Goal: Information Seeking & Learning: Learn about a topic

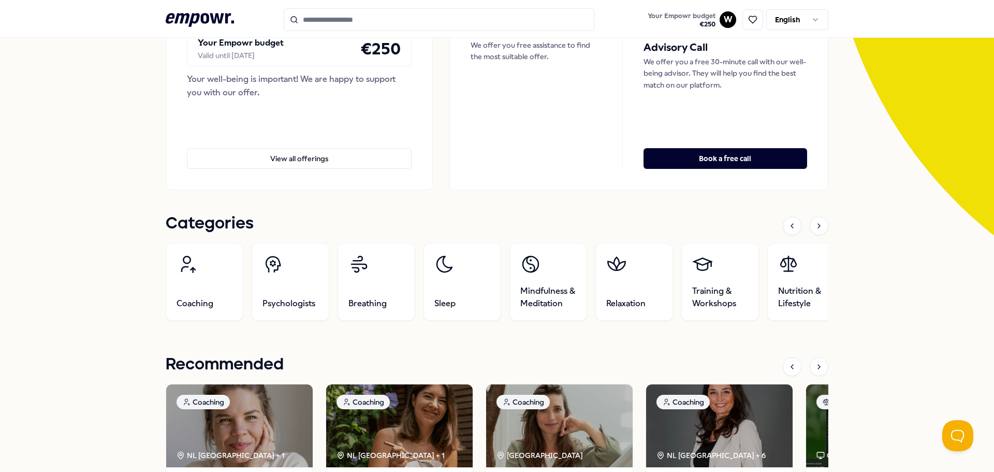
scroll to position [259, 0]
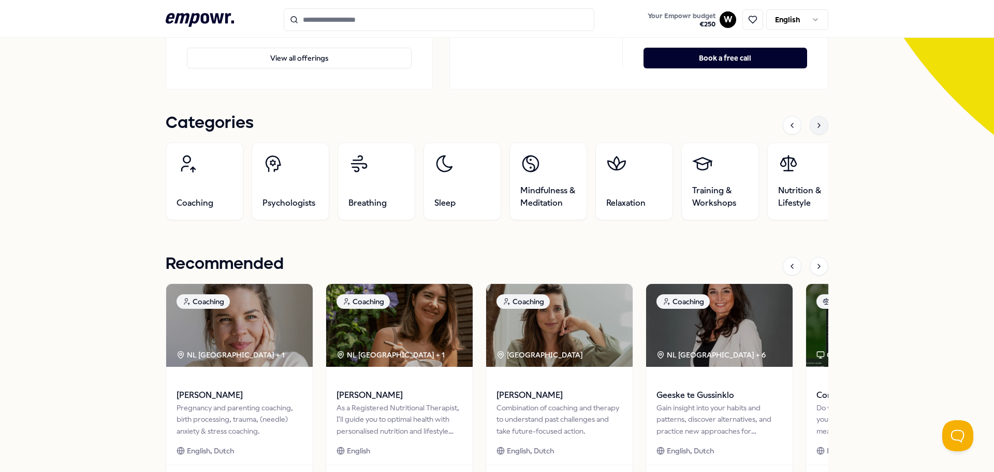
click at [817, 127] on icon at bounding box center [819, 125] width 8 height 8
click at [818, 125] on icon at bounding box center [819, 125] width 8 height 8
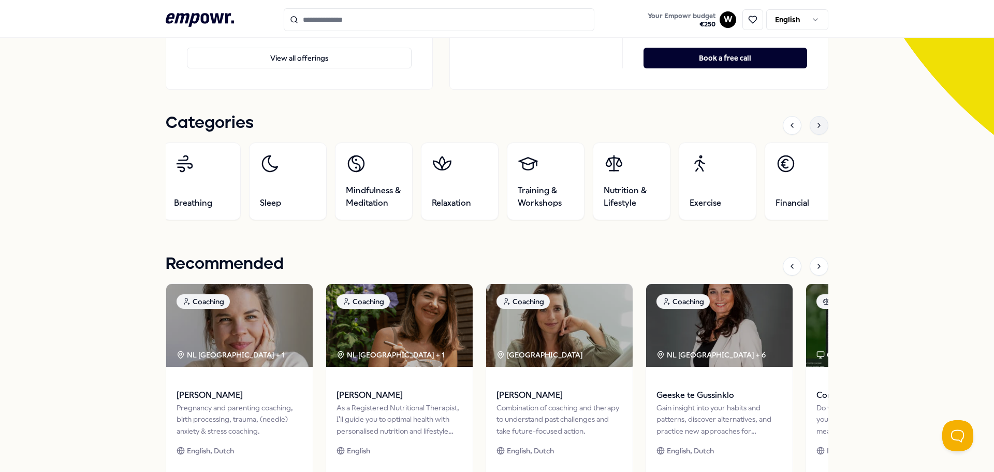
click at [818, 125] on icon at bounding box center [819, 125] width 8 height 8
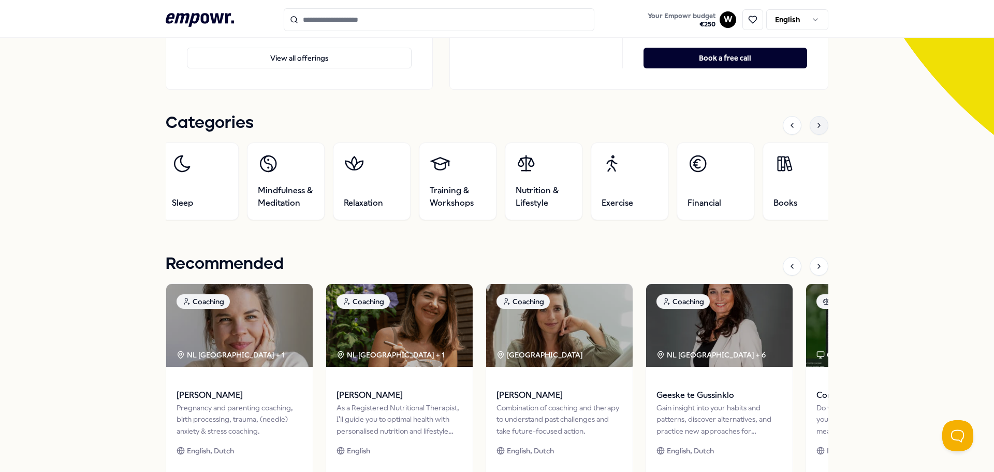
click at [818, 125] on icon at bounding box center [819, 125] width 8 height 8
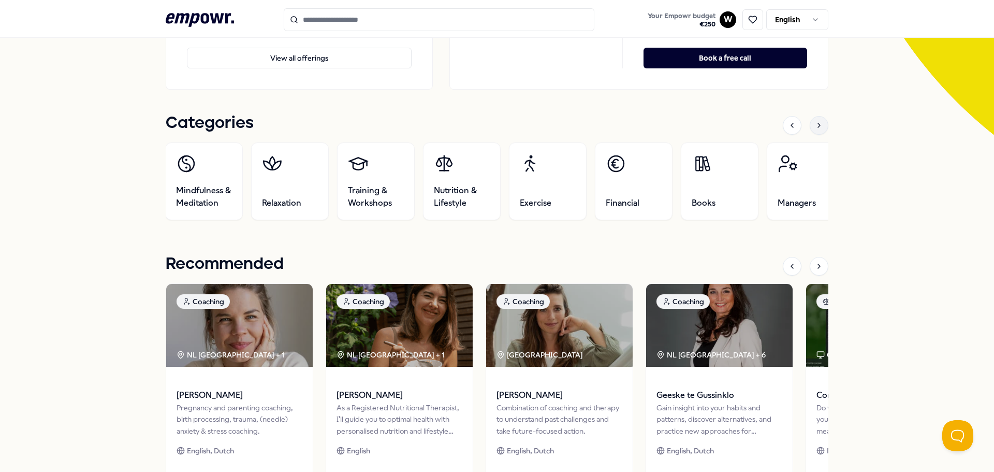
click at [818, 125] on icon at bounding box center [819, 125] width 8 height 8
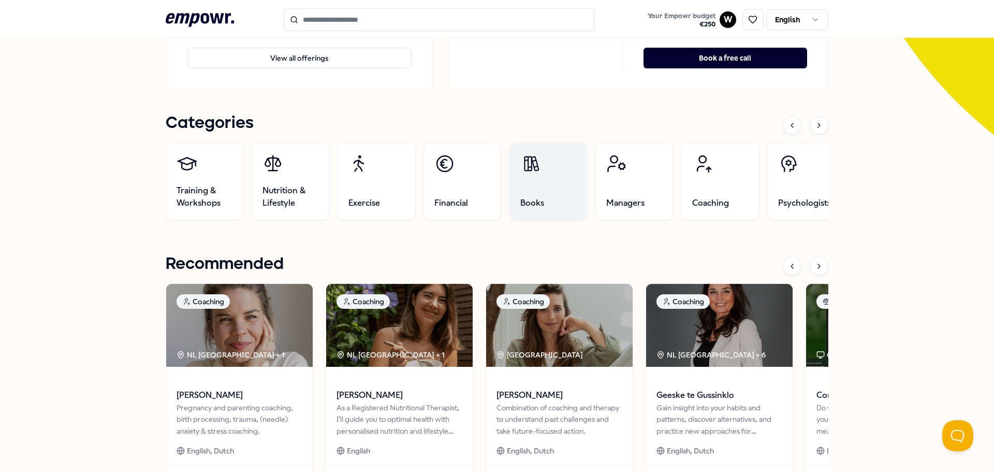
click at [532, 178] on link "Books" at bounding box center [548, 181] width 78 height 78
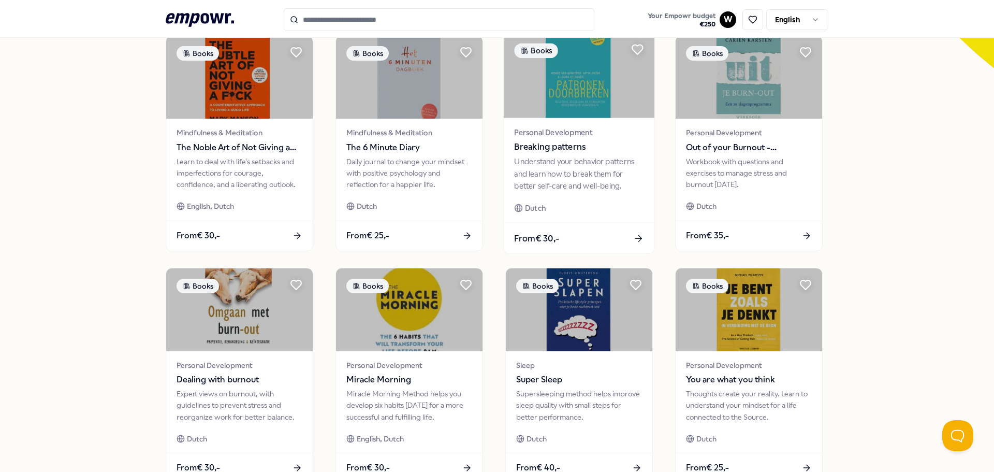
scroll to position [429, 0]
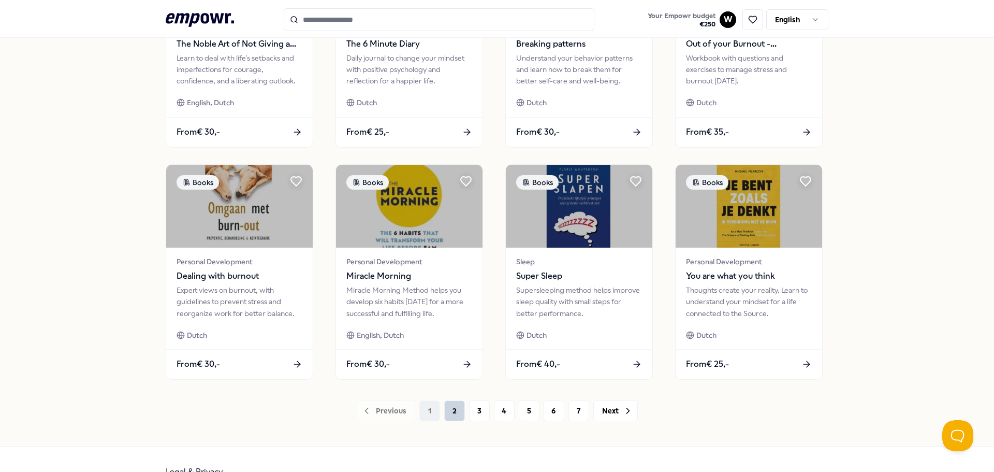
click at [445, 409] on button "2" at bounding box center [454, 410] width 21 height 21
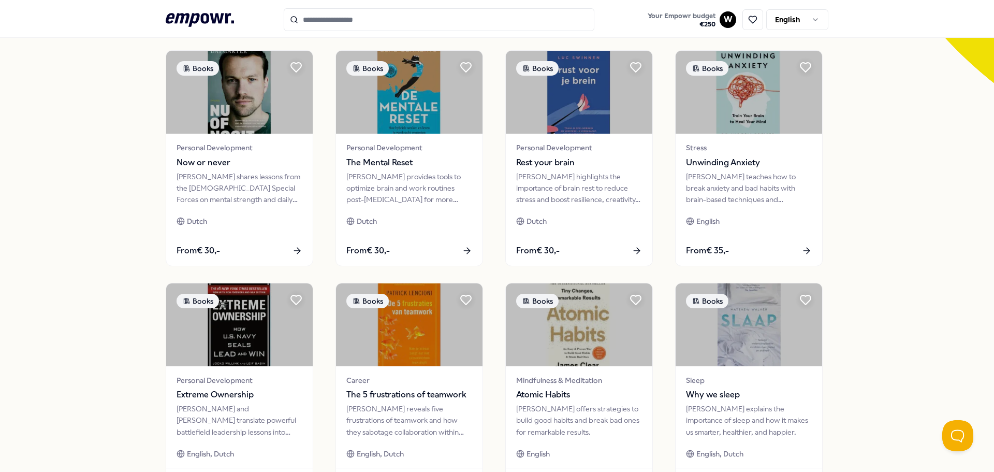
scroll to position [414, 0]
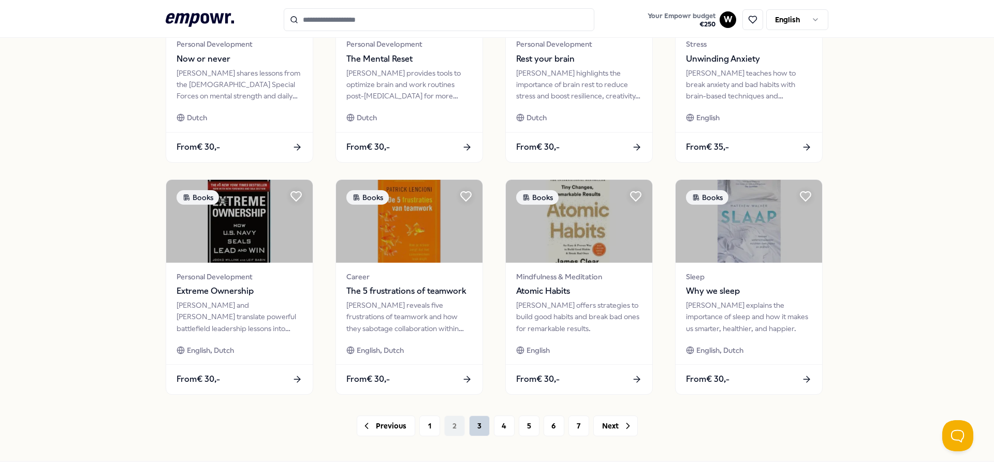
click at [472, 422] on button "3" at bounding box center [479, 425] width 21 height 21
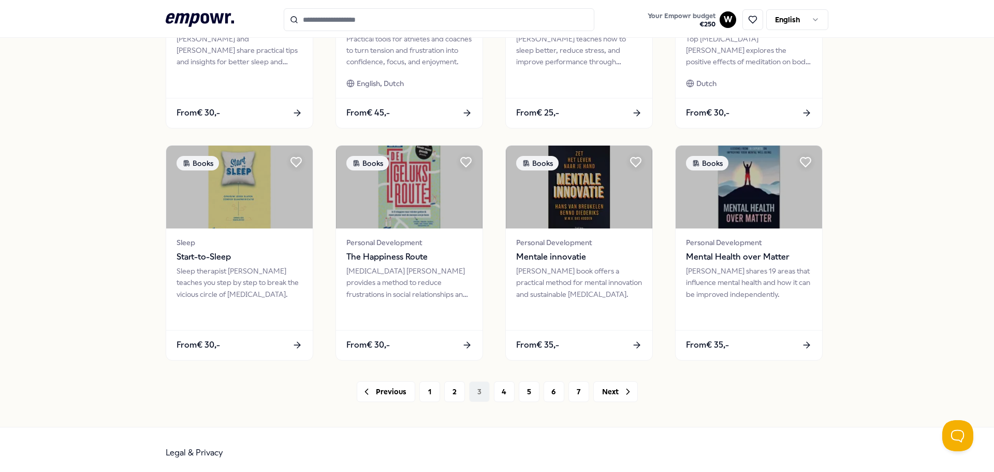
scroll to position [454, 0]
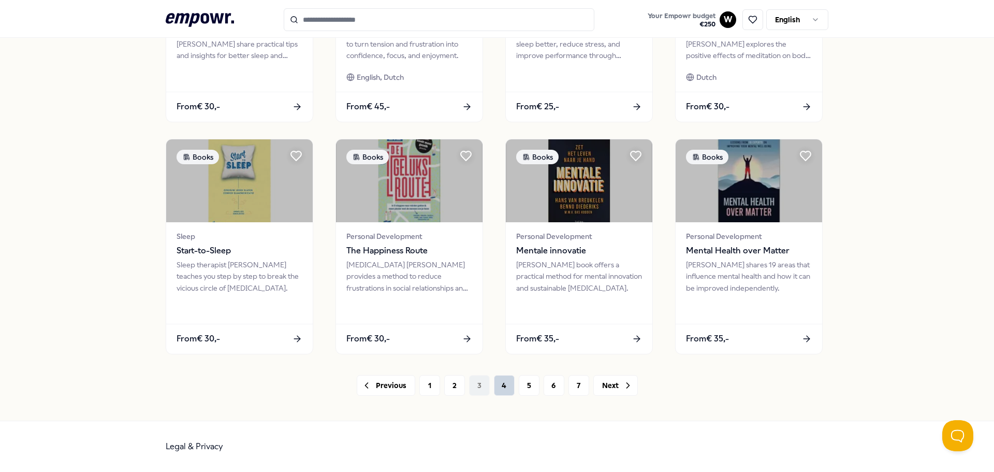
click at [494, 389] on button "4" at bounding box center [504, 385] width 21 height 21
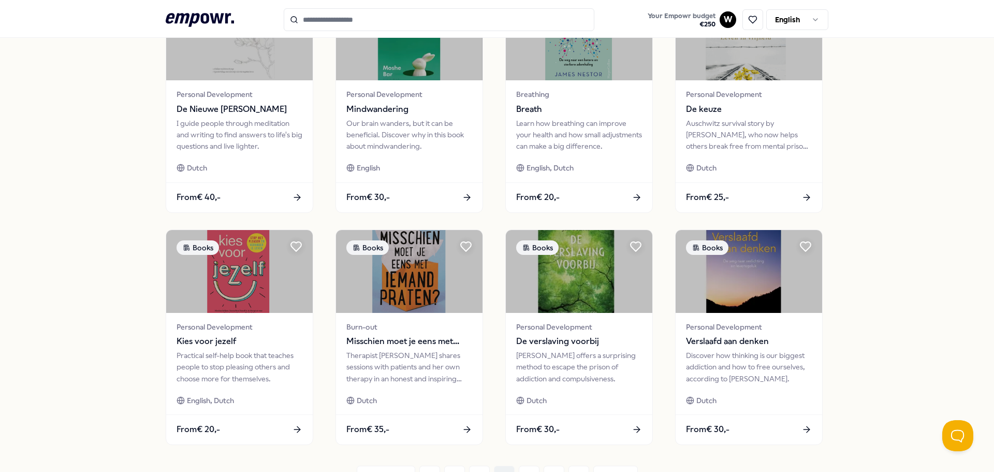
scroll to position [414, 0]
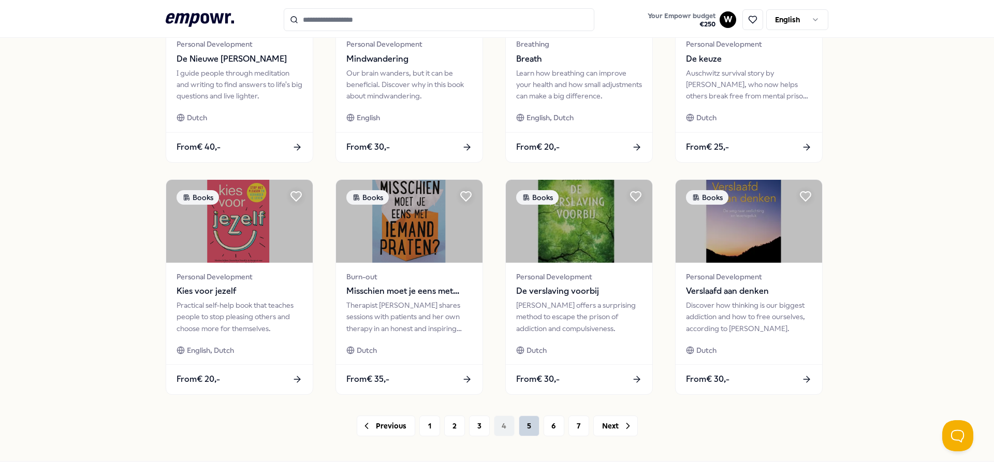
click at [519, 423] on button "5" at bounding box center [529, 425] width 21 height 21
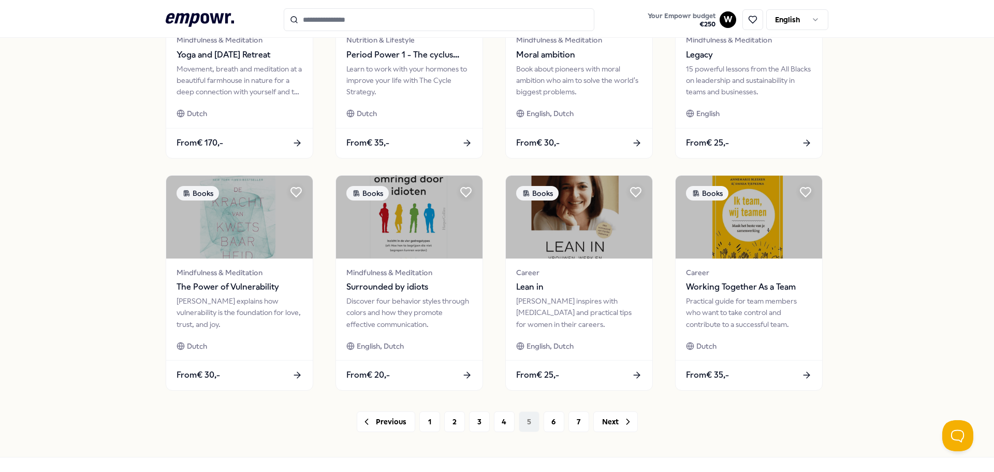
scroll to position [454, 0]
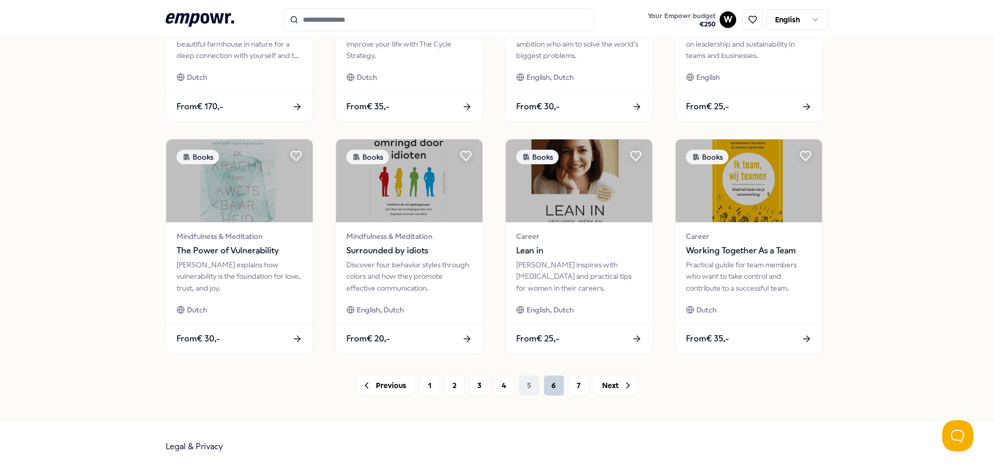
click at [544, 388] on button "6" at bounding box center [554, 385] width 21 height 21
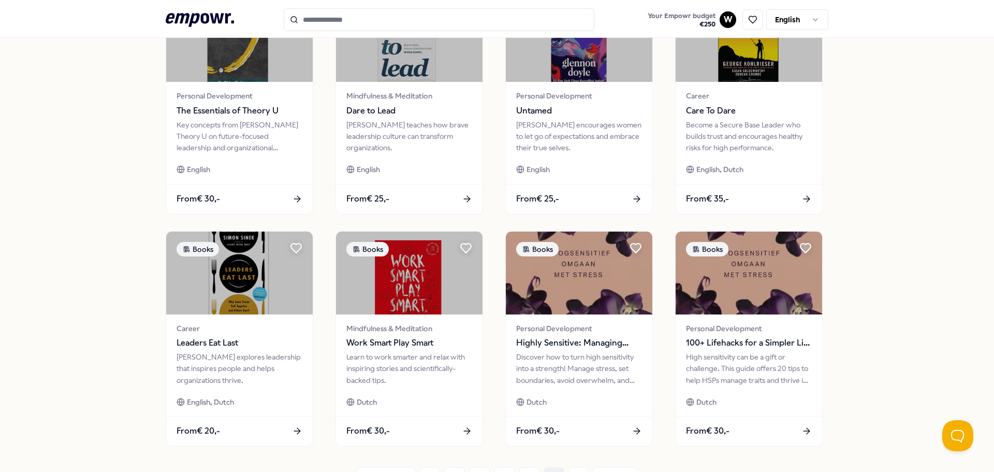
scroll to position [454, 0]
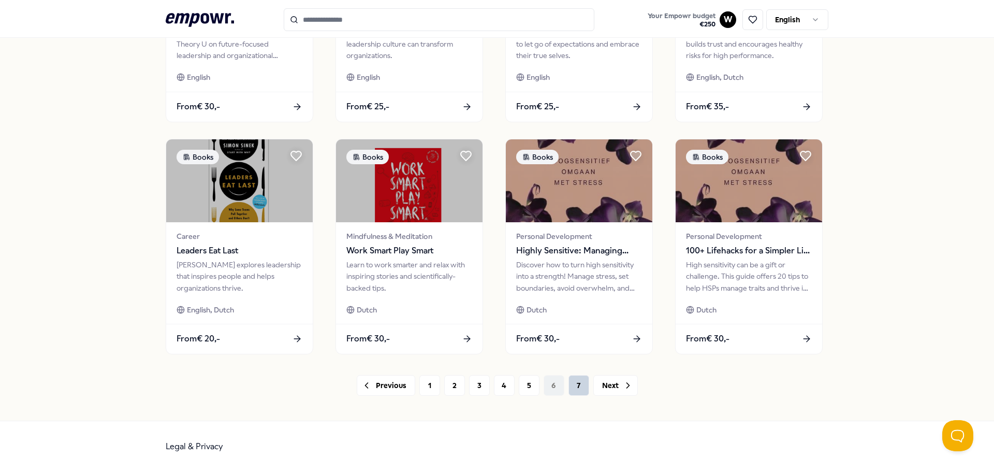
click at [576, 378] on button "7" at bounding box center [578, 385] width 21 height 21
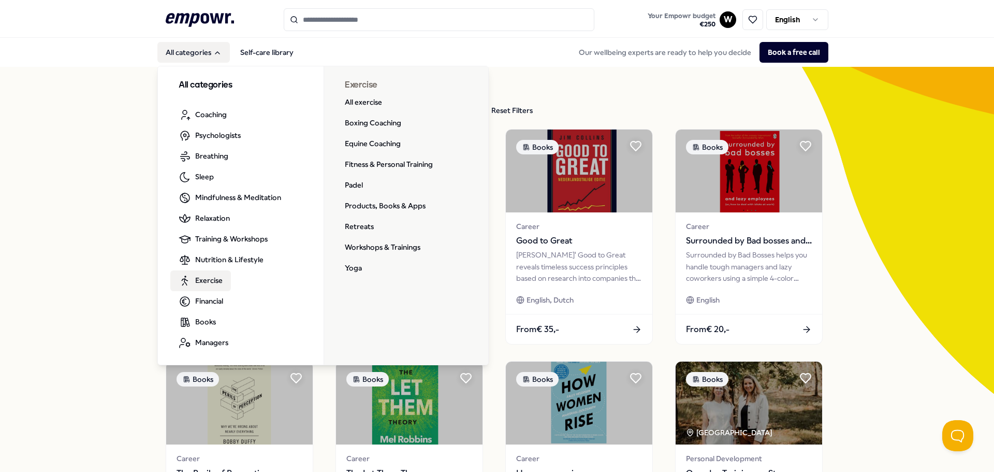
click at [207, 280] on span "Exercise" at bounding box center [208, 279] width 27 height 11
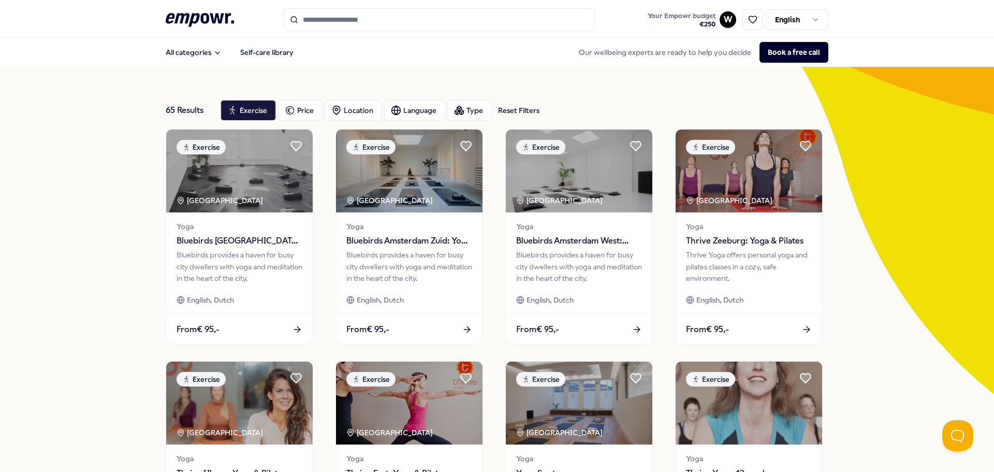
click at [337, 21] on input "Search for products, categories or subcategories" at bounding box center [439, 19] width 311 height 23
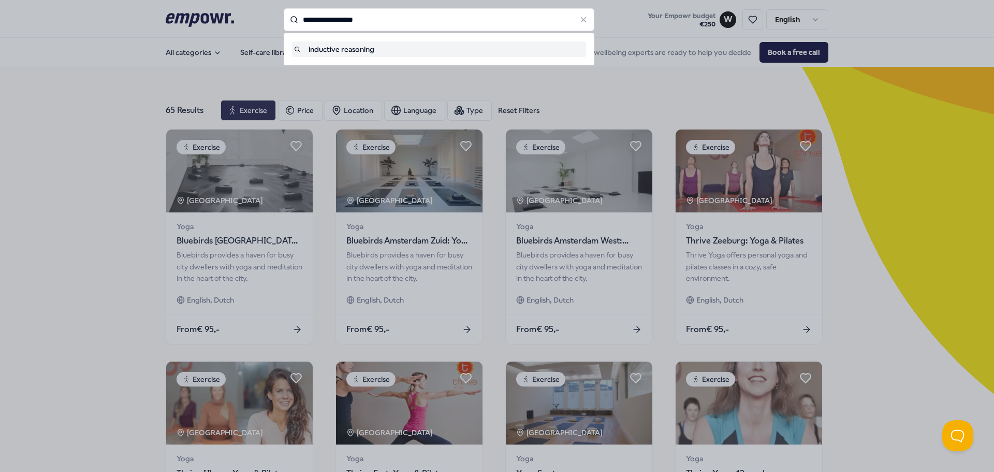
type input "**********"
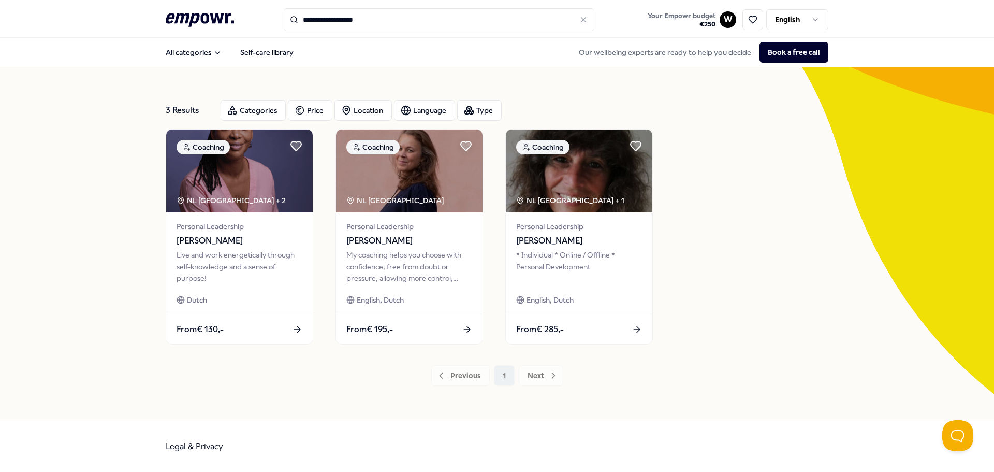
click at [85, 144] on div "3 Results Categories Price Location Language Type Coaching NL West Region + 2 P…" at bounding box center [497, 244] width 994 height 354
click at [87, 141] on div "3 Results Categories Price Location Language Type Coaching NL West Region + 2 P…" at bounding box center [497, 244] width 994 height 354
click at [87, 139] on div "3 Results Categories Price Location Language Type Coaching NL West Region + 2 P…" at bounding box center [497, 244] width 994 height 354
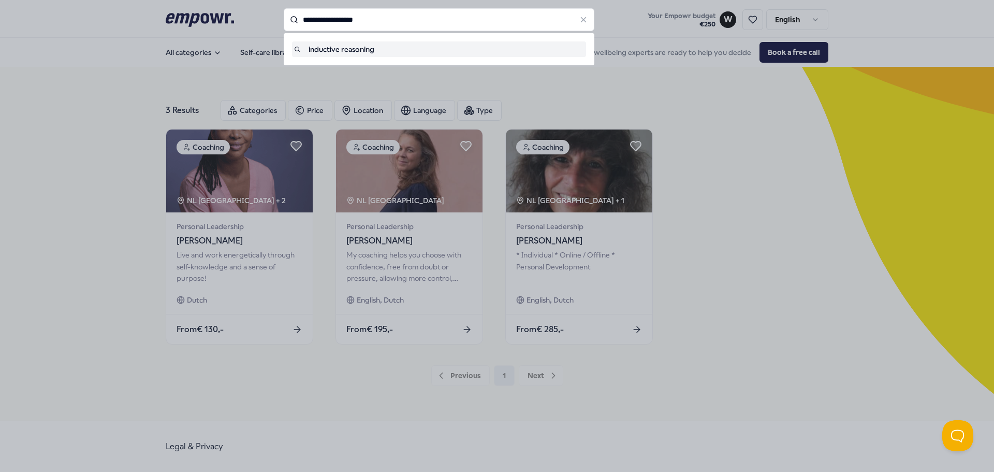
drag, startPoint x: 383, startPoint y: 18, endPoint x: 277, endPoint y: 22, distance: 106.2
click at [284, 22] on div "**********" at bounding box center [439, 19] width 311 height 23
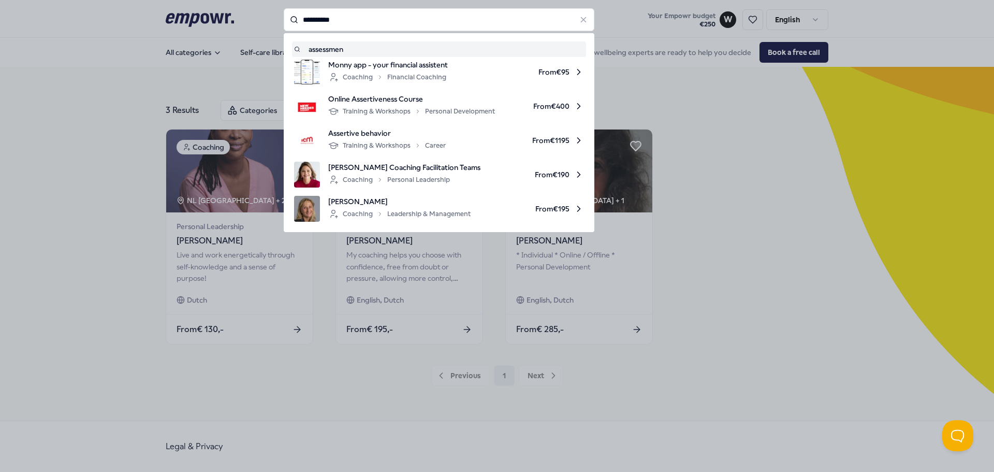
type input "**********"
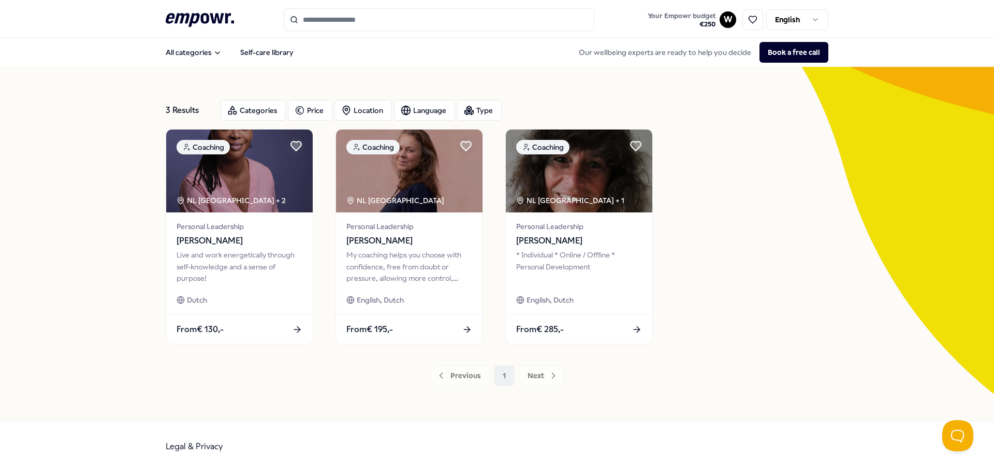
type input "**********"
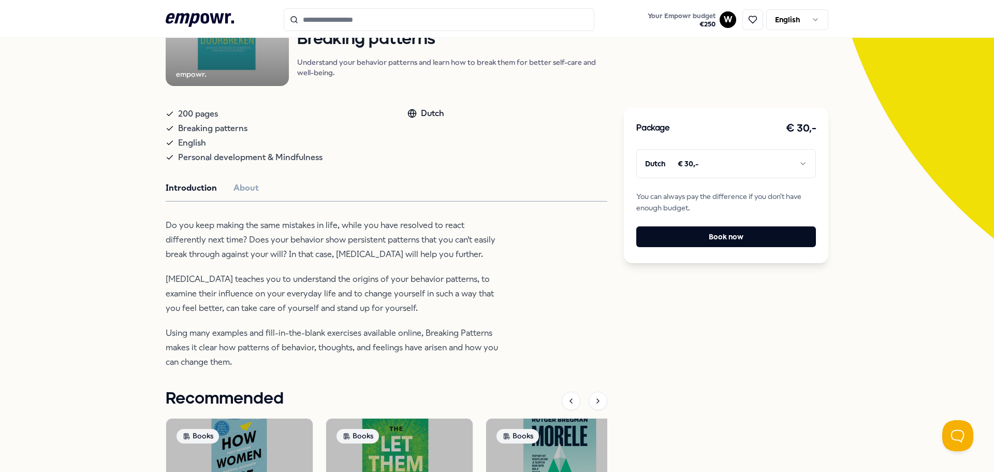
scroll to position [207, 0]
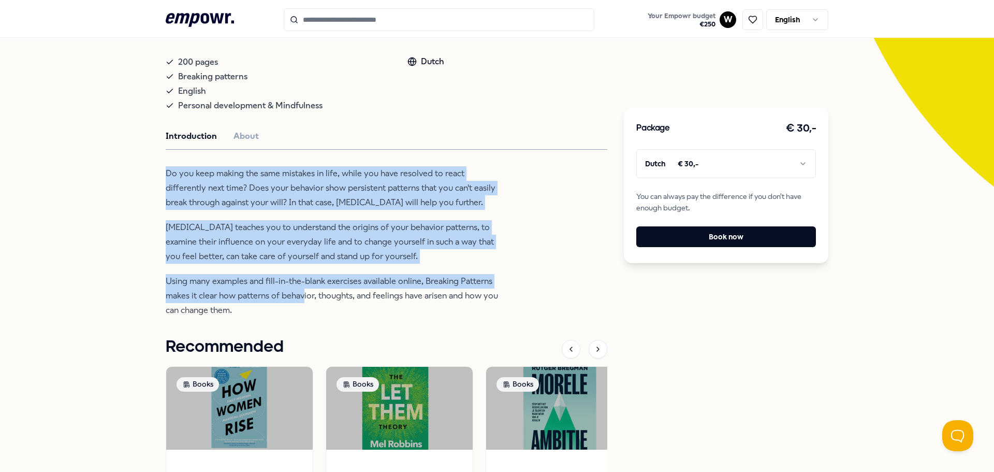
drag, startPoint x: 161, startPoint y: 173, endPoint x: 301, endPoint y: 293, distance: 185.0
click at [301, 293] on div "Back empowr. Books Breaking patterns Understand your behavior patterns and lear…" at bounding box center [497, 236] width 994 height 753
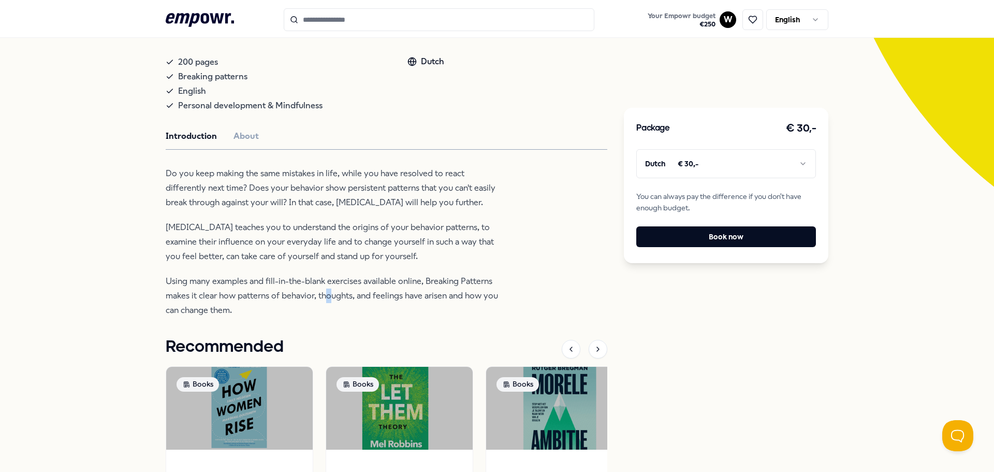
click at [326, 300] on p "Using many examples and fill-in-the-blank exercises available online, Breaking …" at bounding box center [334, 295] width 336 height 43
click at [351, 255] on p "Schema therapy teaches you to understand the origins of your behavior patterns,…" at bounding box center [334, 241] width 336 height 43
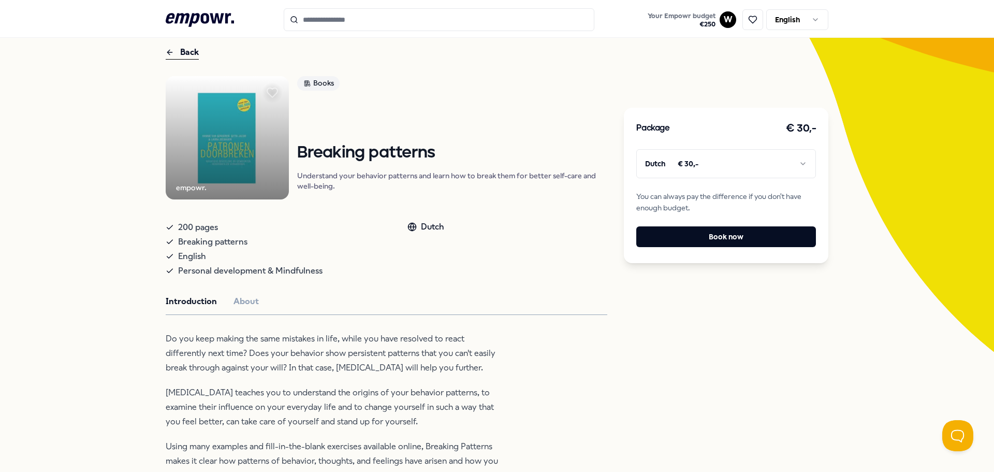
scroll to position [0, 0]
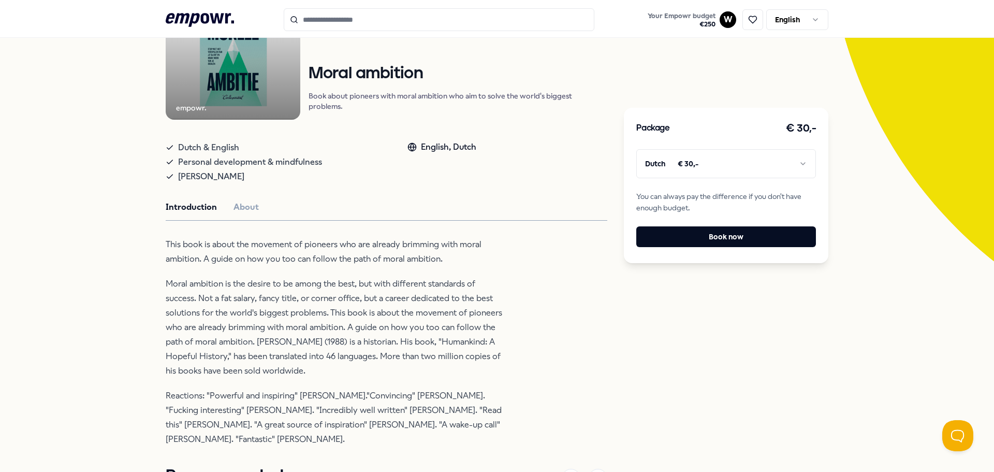
scroll to position [155, 0]
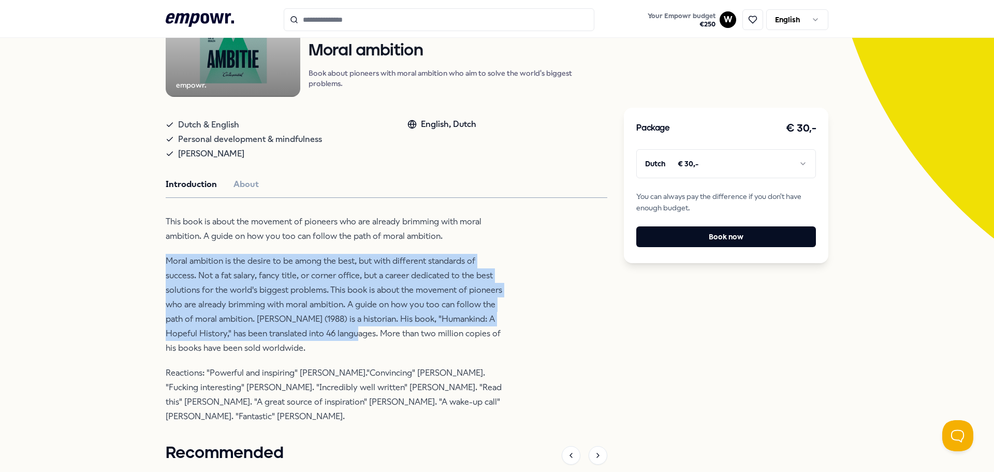
drag, startPoint x: 159, startPoint y: 262, endPoint x: 350, endPoint y: 340, distance: 206.9
click at [350, 340] on div "Back empowr. Books Moral ambition Book about pioneers with moral ambition who a…" at bounding box center [497, 314] width 994 height 807
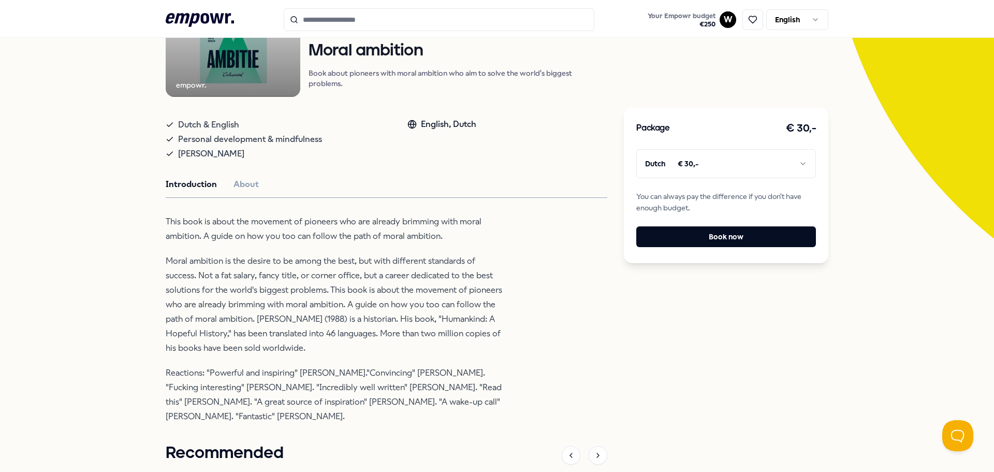
click at [358, 334] on p "Moral ambition is the desire to be among the best, but with different standards…" at bounding box center [334, 304] width 336 height 101
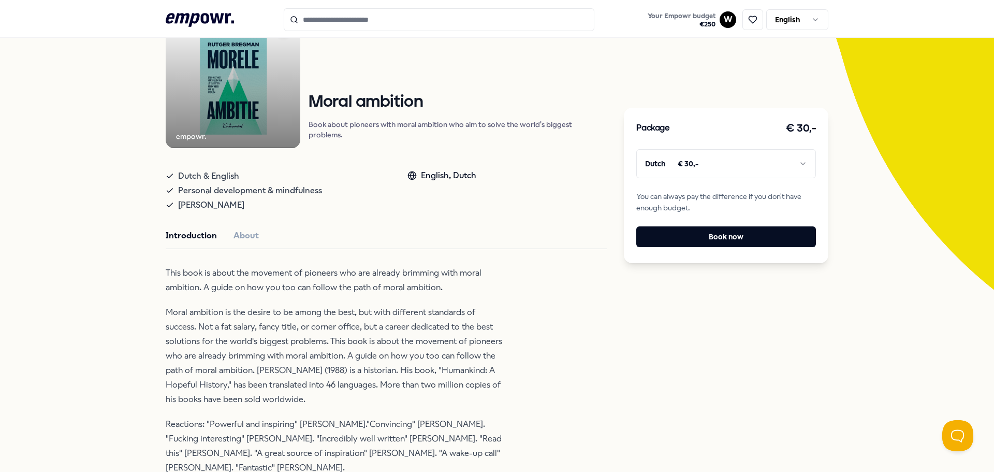
scroll to position [91, 0]
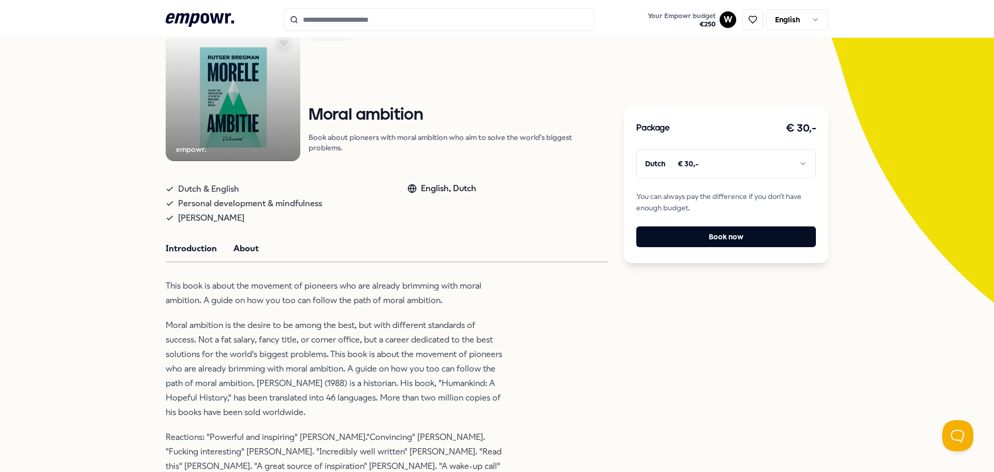
click at [238, 247] on button "About" at bounding box center [245, 248] width 25 height 13
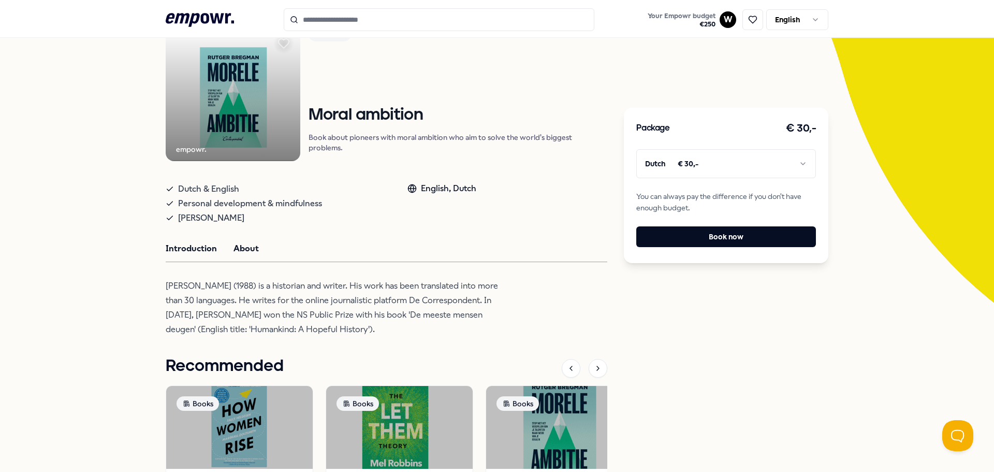
click at [179, 252] on button "Introduction" at bounding box center [191, 248] width 51 height 13
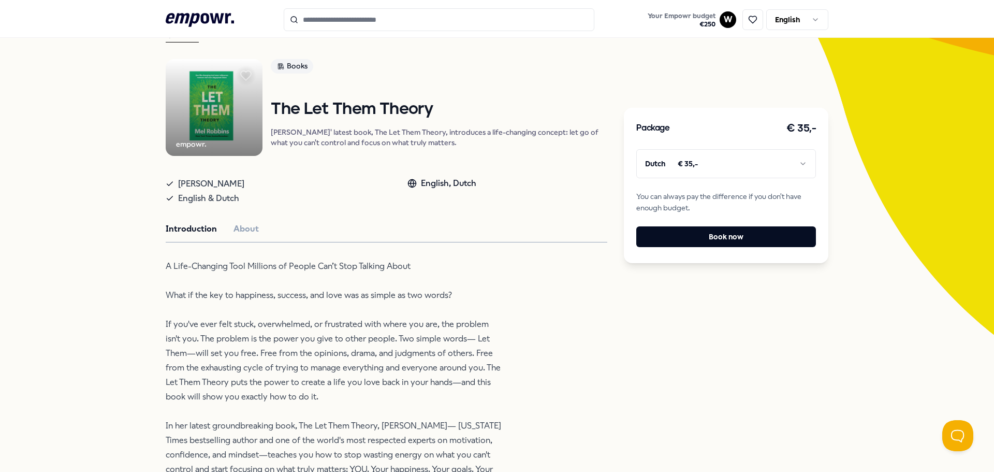
scroll to position [155, 0]
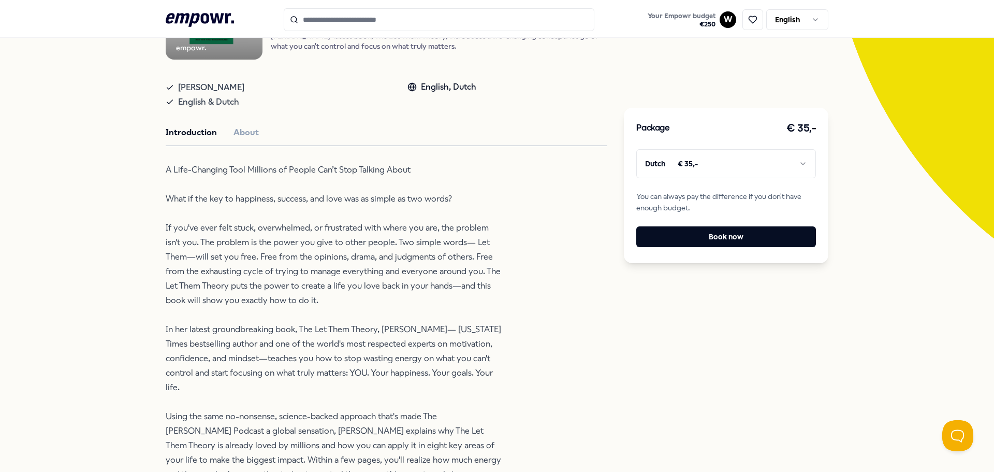
drag, startPoint x: 425, startPoint y: 239, endPoint x: 358, endPoint y: 247, distance: 67.8
click at [369, 244] on p "A Life-Changing Tool Millions of People Can’t Stop Talking About What if the ke…" at bounding box center [334, 337] width 336 height 348
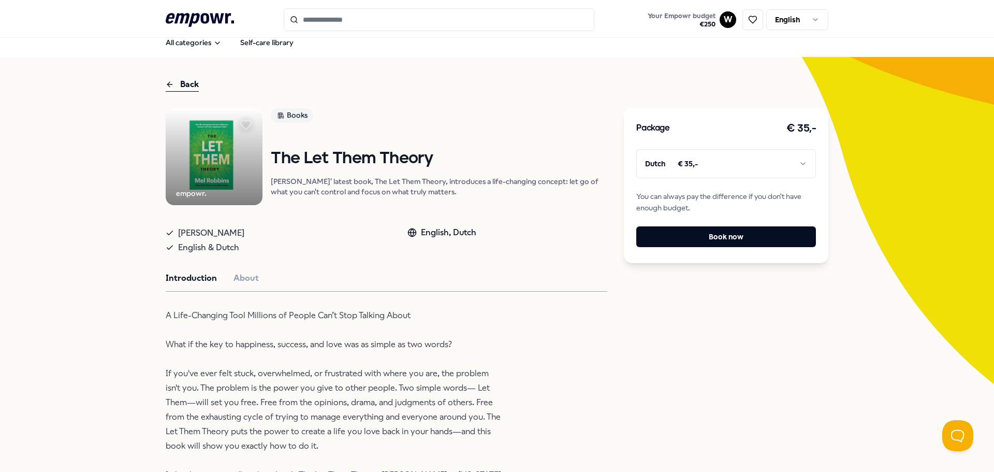
scroll to position [0, 0]
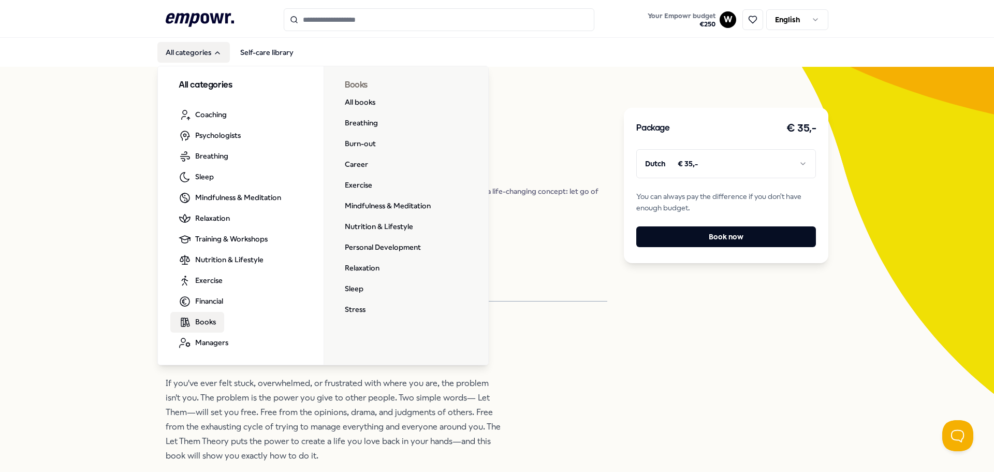
click at [200, 321] on span "Books" at bounding box center [205, 321] width 21 height 11
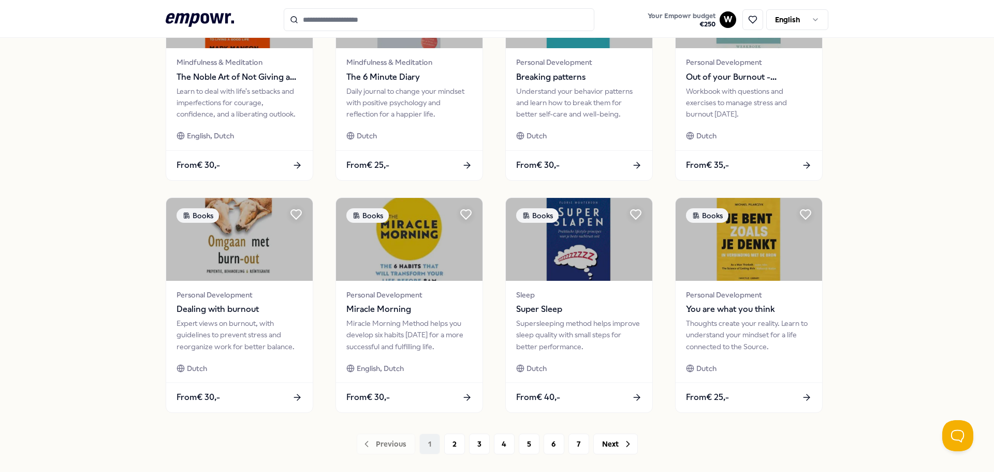
scroll to position [454, 0]
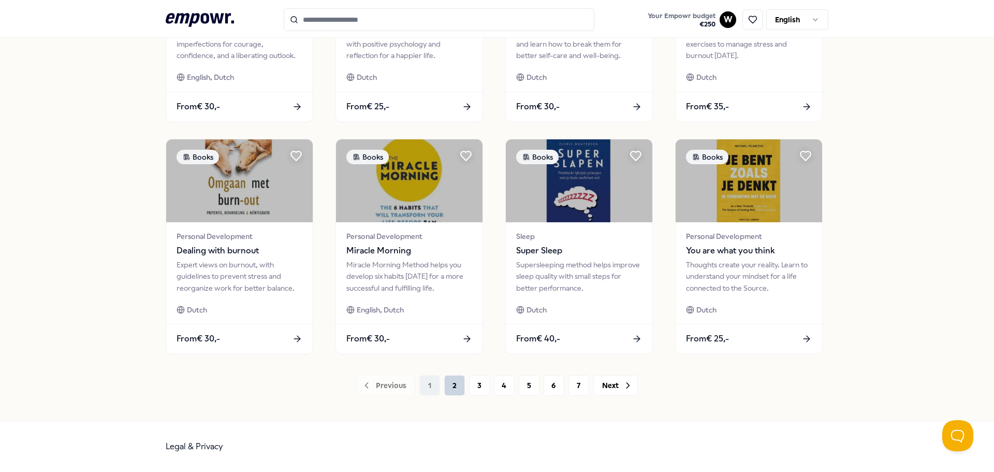
click at [451, 386] on button "2" at bounding box center [454, 385] width 21 height 21
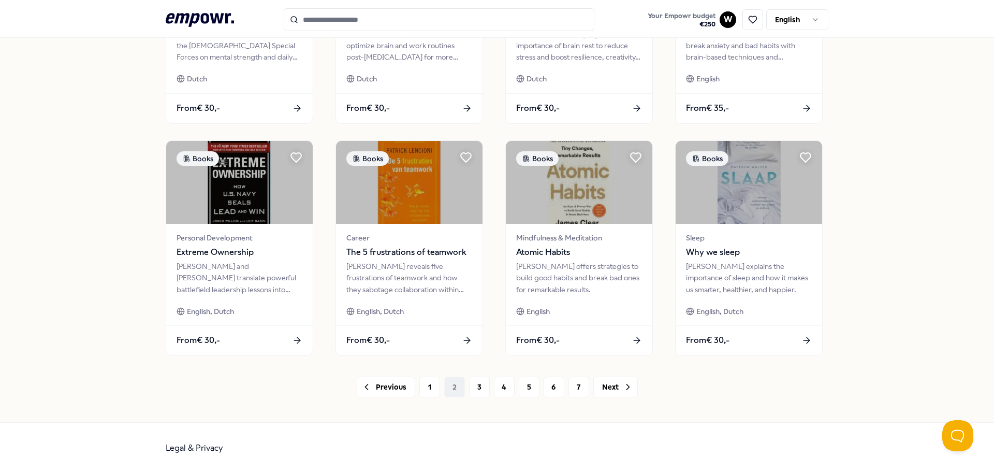
scroll to position [454, 0]
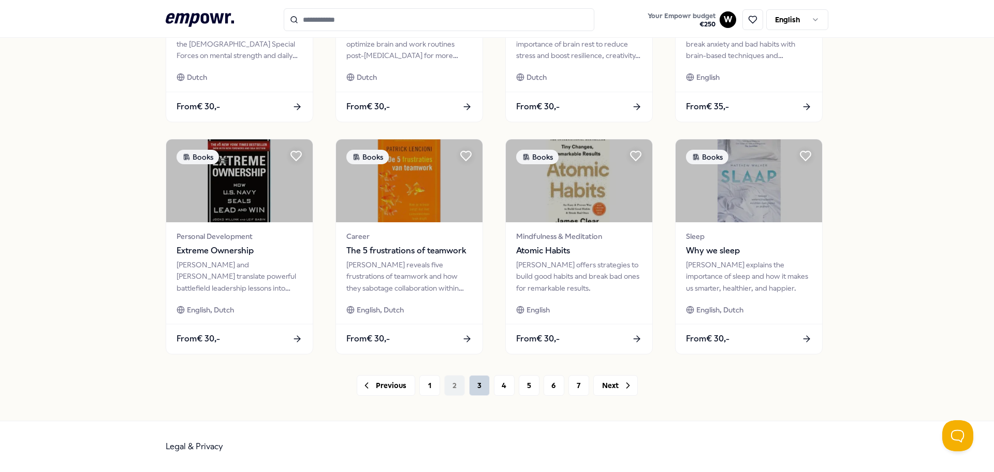
click at [472, 389] on button "3" at bounding box center [479, 385] width 21 height 21
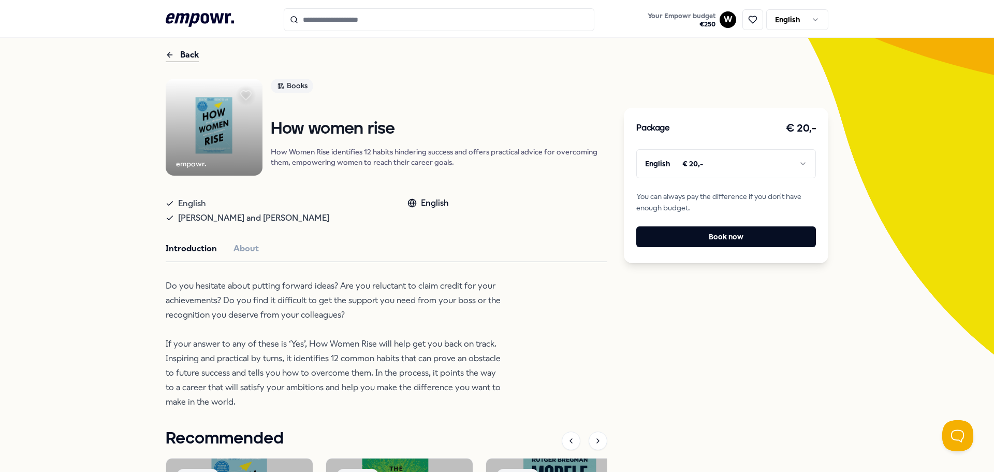
scroll to position [104, 0]
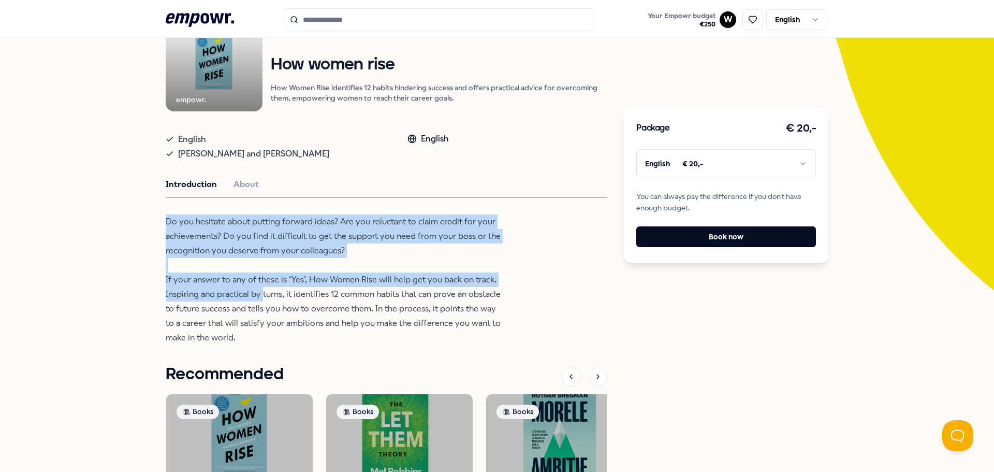
drag, startPoint x: 159, startPoint y: 220, endPoint x: 260, endPoint y: 289, distance: 122.0
click at [260, 289] on div "Back empowr. Books How women rise How Women Rise identifies 12 habits hindering…" at bounding box center [497, 301] width 994 height 677
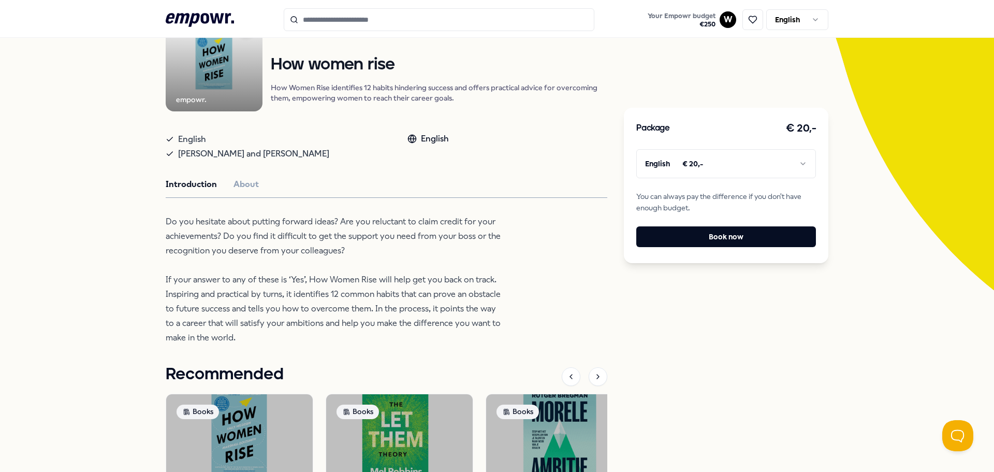
click at [279, 305] on p "Do you hesitate about putting forward ideas? Are you reluctant to claim credit …" at bounding box center [334, 279] width 336 height 130
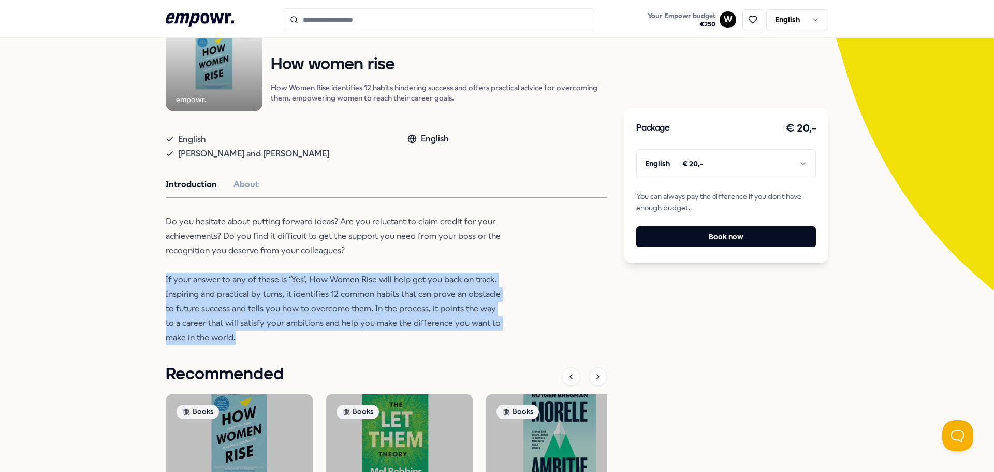
drag, startPoint x: 159, startPoint y: 276, endPoint x: 303, endPoint y: 335, distance: 155.5
click at [303, 335] on div "Back empowr. Books How women rise How Women Rise identifies 12 habits hindering…" at bounding box center [497, 301] width 994 height 677
click at [319, 301] on p "Do you hesitate about putting forward ideas? Are you reluctant to claim credit …" at bounding box center [334, 279] width 336 height 130
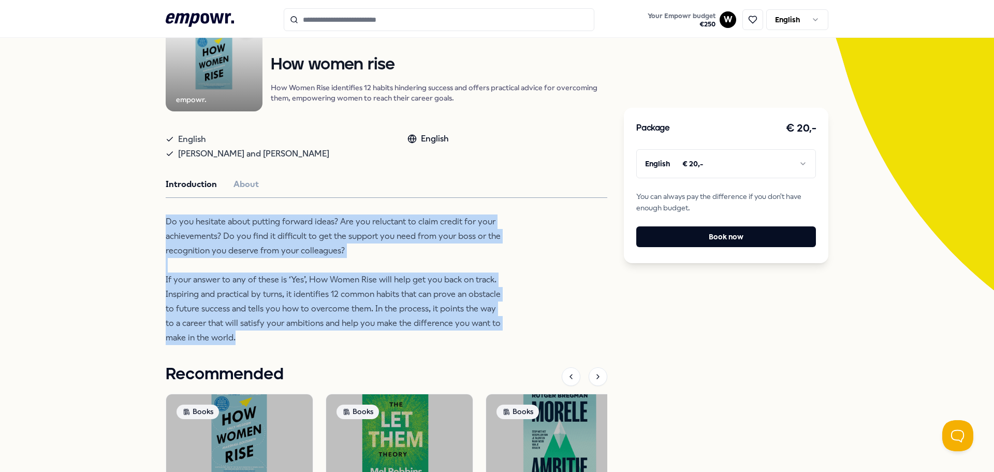
drag, startPoint x: 198, startPoint y: 227, endPoint x: 300, endPoint y: 342, distance: 154.0
click at [300, 342] on div "Back empowr. Books How women rise How Women Rise identifies 12 habits hindering…" at bounding box center [497, 301] width 994 height 677
click at [366, 247] on p "Do you hesitate about putting forward ideas? Are you reluctant to claim credit …" at bounding box center [334, 279] width 336 height 130
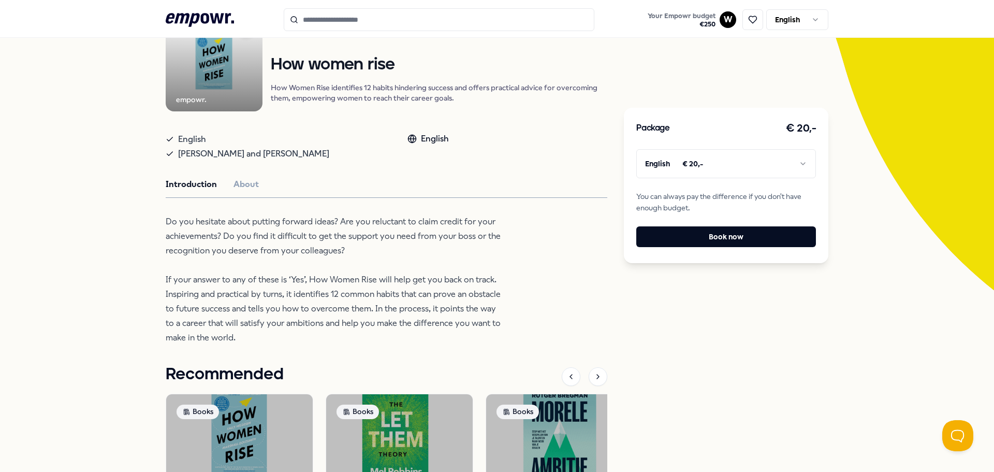
click at [365, 256] on p "Do you hesitate about putting forward ideas? Are you reluctant to claim credit …" at bounding box center [334, 279] width 336 height 130
click at [376, 250] on p "Do you hesitate about putting forward ideas? Are you reluctant to claim credit …" at bounding box center [334, 279] width 336 height 130
click at [374, 258] on p "Do you hesitate about putting forward ideas? Are you reluctant to claim credit …" at bounding box center [334, 279] width 336 height 130
click at [416, 247] on p "Do you hesitate about putting forward ideas? Are you reluctant to claim credit …" at bounding box center [334, 279] width 336 height 130
click at [410, 250] on p "Do you hesitate about putting forward ideas? Are you reluctant to claim credit …" at bounding box center [334, 279] width 336 height 130
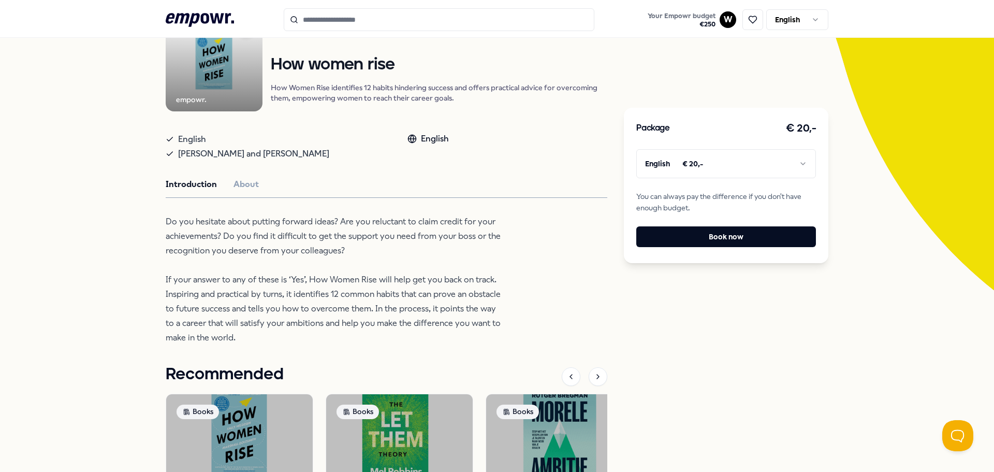
click at [386, 250] on p "Do you hesitate about putting forward ideas? Are you reluctant to claim credit …" at bounding box center [334, 279] width 336 height 130
click at [410, 251] on p "Do you hesitate about putting forward ideas? Are you reluctant to claim credit …" at bounding box center [334, 279] width 336 height 130
click at [405, 254] on p "Do you hesitate about putting forward ideas? Are you reluctant to claim credit …" at bounding box center [334, 279] width 336 height 130
click at [413, 256] on p "Do you hesitate about putting forward ideas? Are you reluctant to claim credit …" at bounding box center [334, 279] width 336 height 130
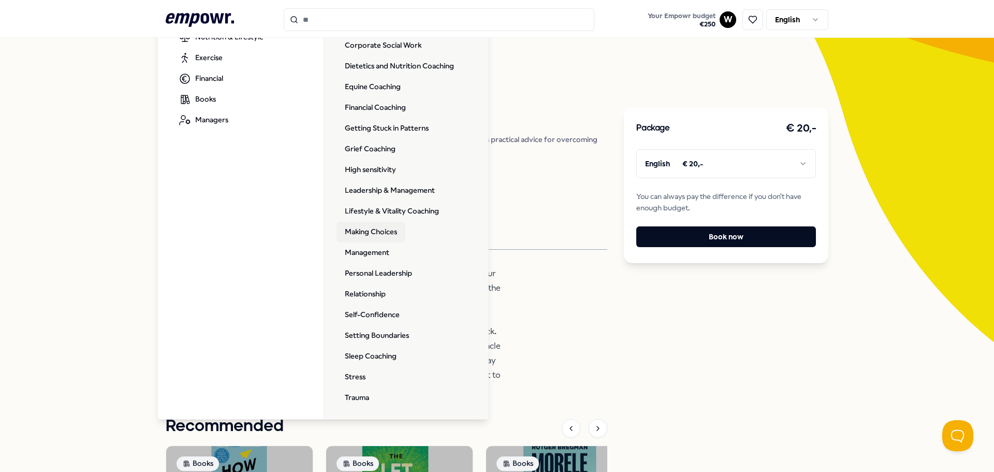
scroll to position [171, 0]
click at [348, 398] on link "Trauma" at bounding box center [356, 397] width 41 height 21
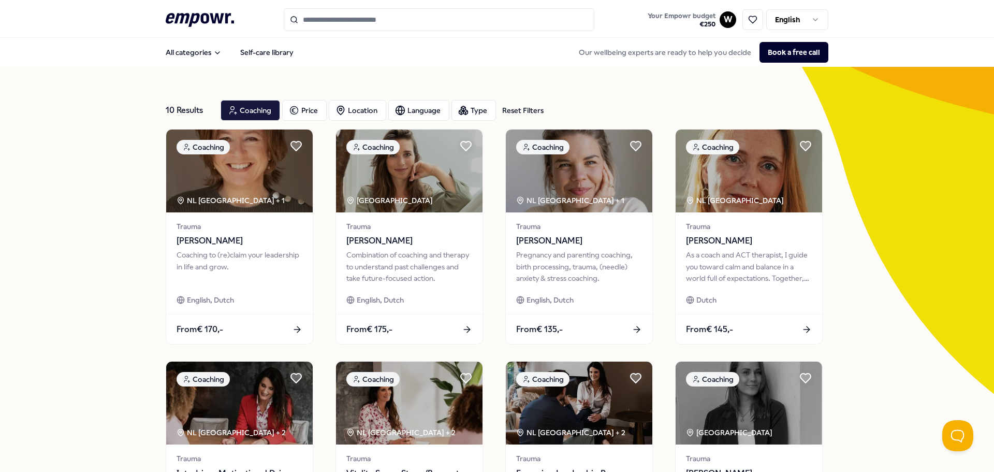
click at [32, 246] on div "10 Results Reset Filters Coaching Price Location Language Type Reset Filters Co…" at bounding box center [497, 471] width 994 height 808
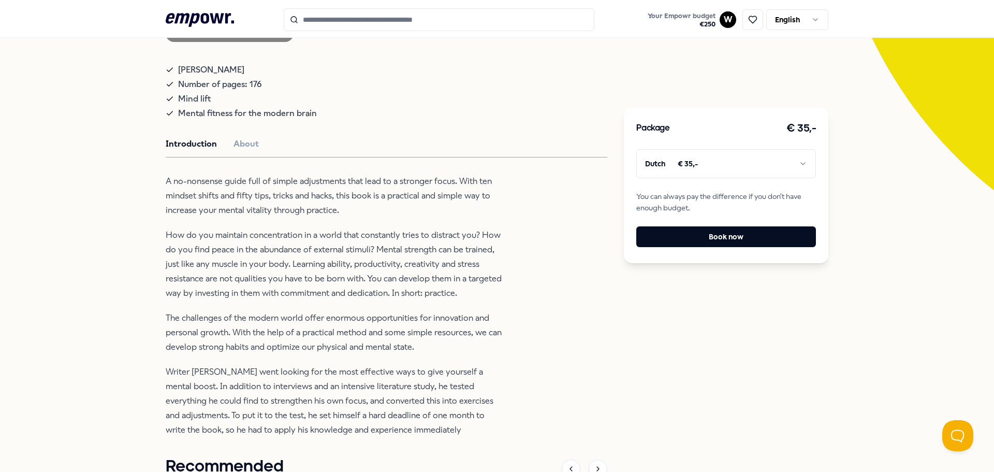
scroll to position [207, 0]
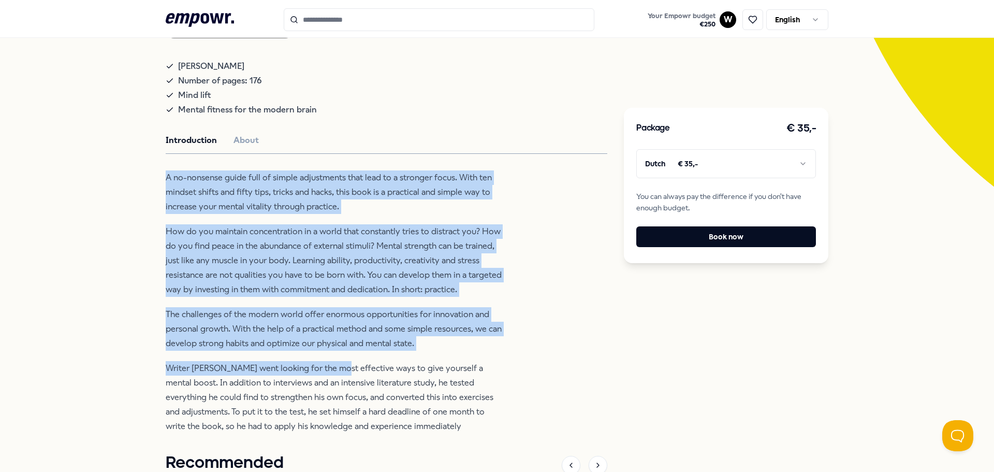
drag, startPoint x: 156, startPoint y: 176, endPoint x: 336, endPoint y: 362, distance: 259.2
click at [336, 362] on div "Back empowr. Books Mindlift Practical guide with 50 tips and mindset shifts to …" at bounding box center [497, 294] width 994 height 869
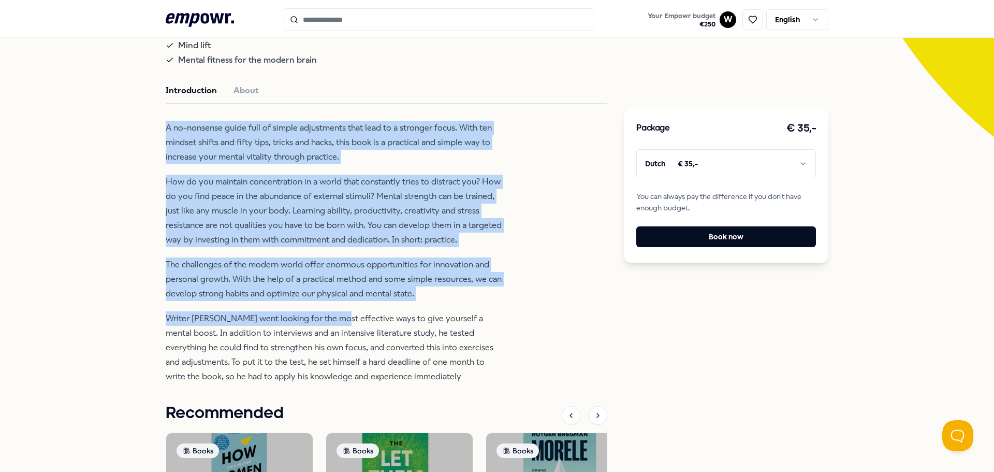
scroll to position [311, 0]
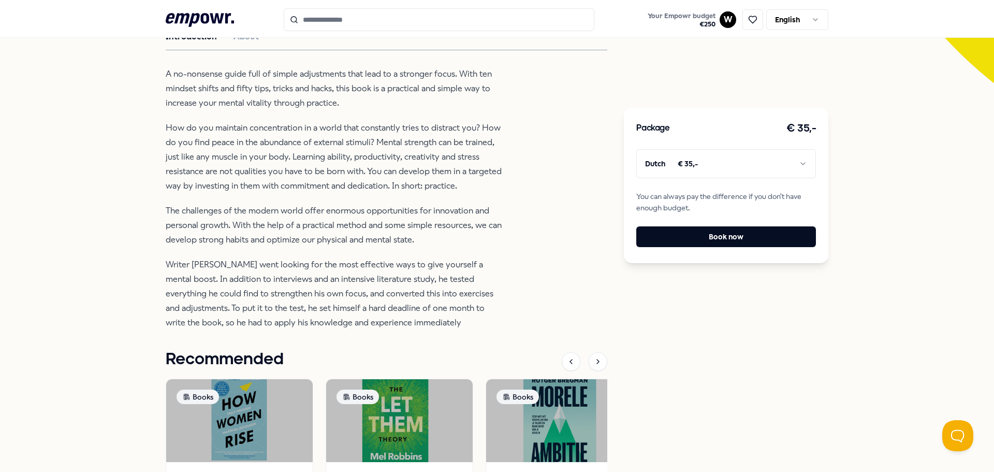
click at [386, 276] on p "Writer Kasper van der Meulen went looking for the most effective ways to give y…" at bounding box center [334, 293] width 336 height 72
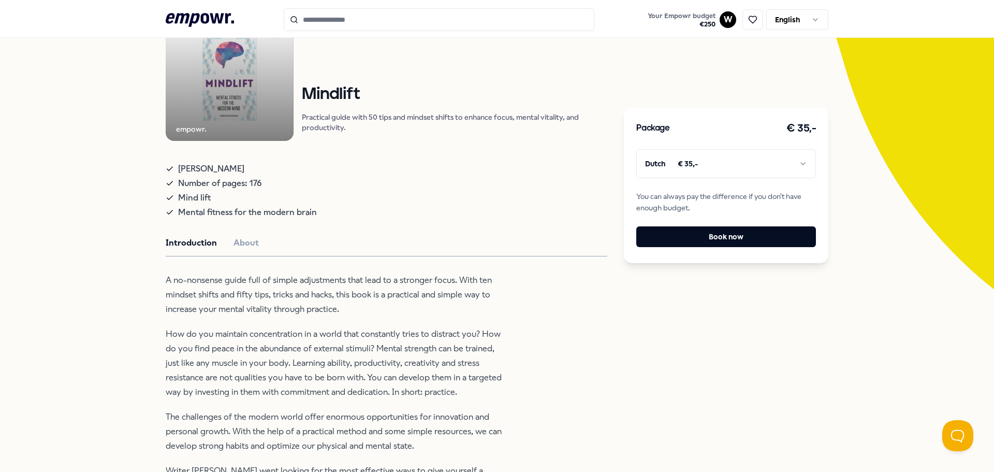
scroll to position [104, 0]
click at [243, 244] on button "About" at bounding box center [245, 243] width 25 height 13
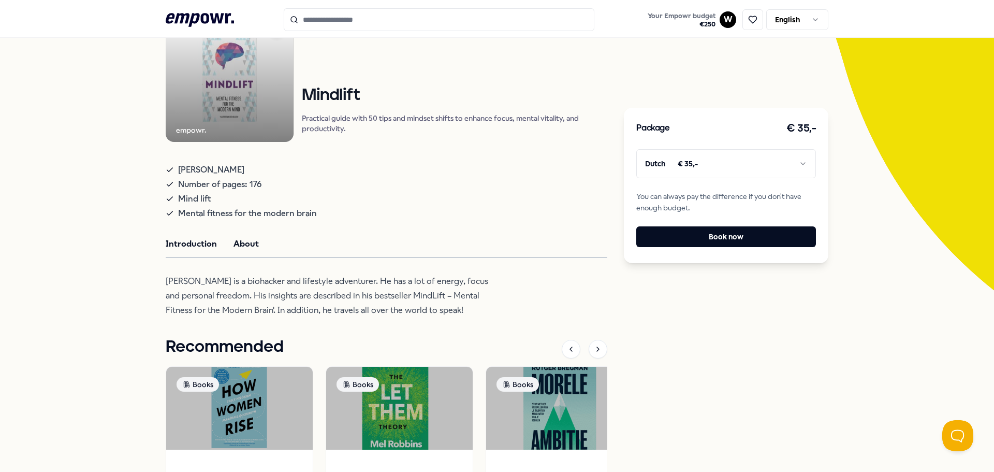
click at [190, 244] on button "Introduction" at bounding box center [191, 243] width 51 height 13
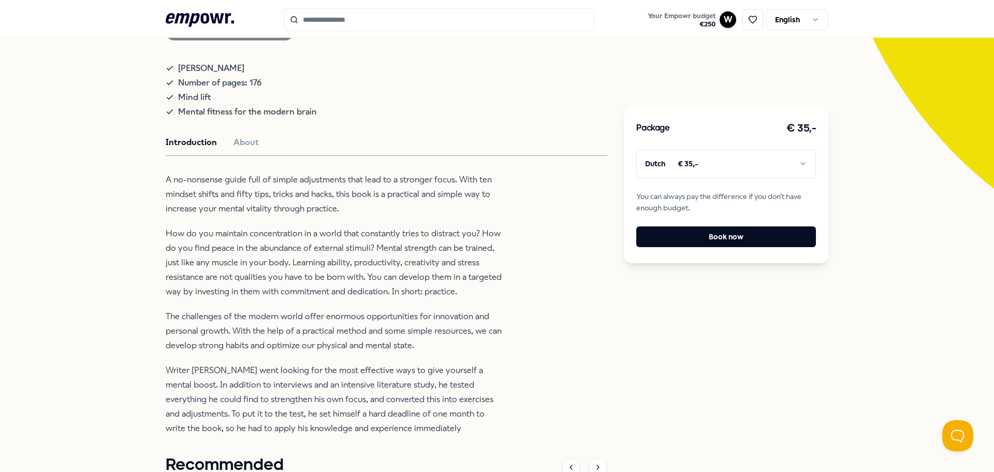
scroll to position [207, 0]
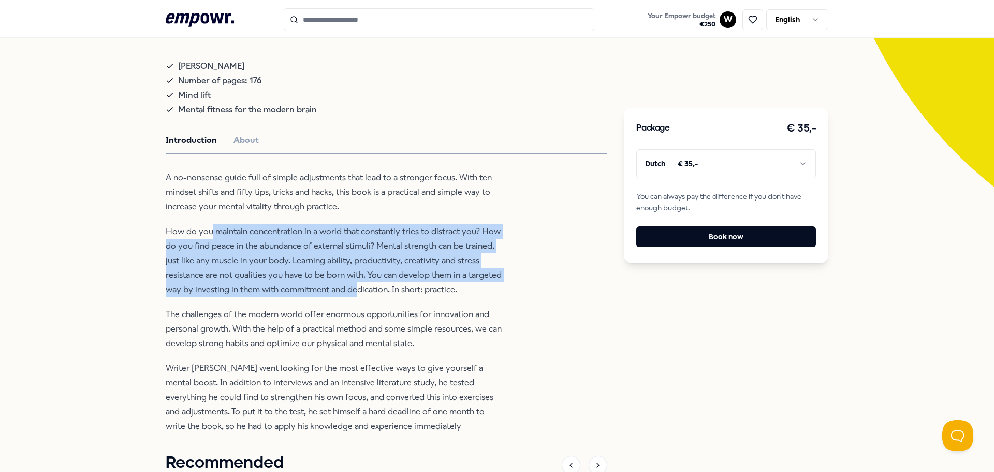
drag, startPoint x: 217, startPoint y: 235, endPoint x: 352, endPoint y: 281, distance: 143.2
click at [352, 281] on p "How do you maintain concentration in a world that constantly tries to distract …" at bounding box center [334, 260] width 336 height 72
click at [374, 279] on p "How do you maintain concentration in a world that constantly tries to distract …" at bounding box center [334, 260] width 336 height 72
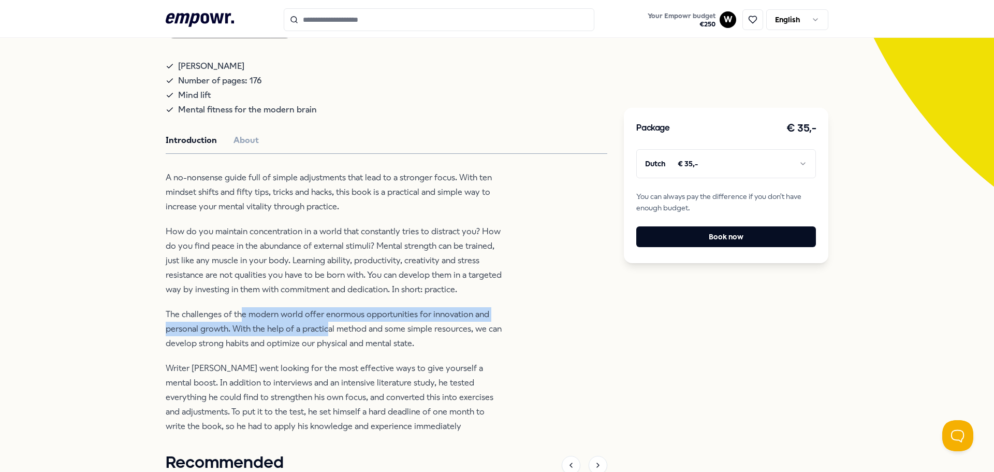
drag, startPoint x: 239, startPoint y: 311, endPoint x: 325, endPoint y: 325, distance: 87.1
click at [325, 325] on p "The challenges of the modern world offer enormous opportunities for innovation …" at bounding box center [334, 328] width 336 height 43
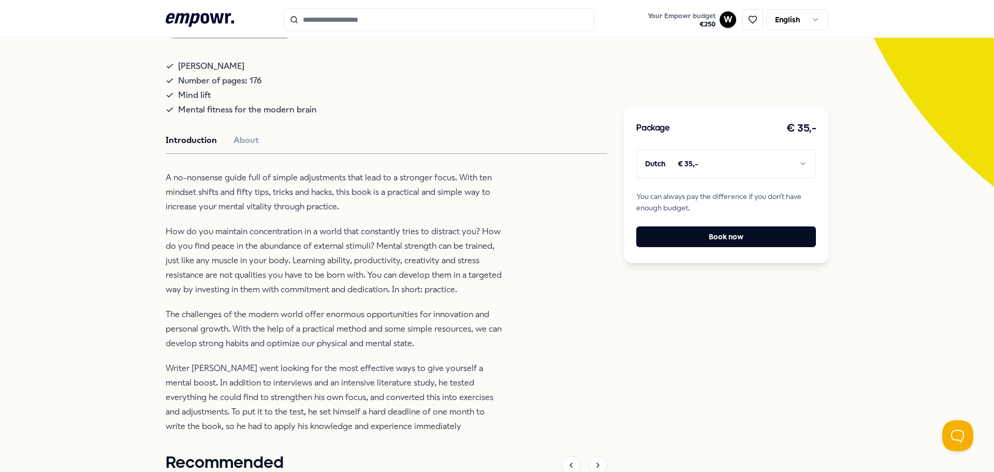
click at [365, 327] on p "The challenges of the modern world offer enormous opportunities for innovation …" at bounding box center [334, 328] width 336 height 43
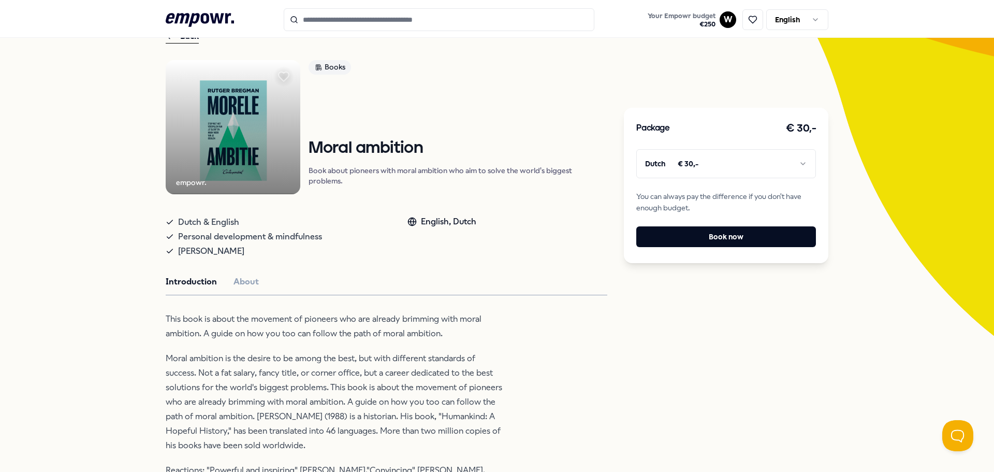
scroll to position [155, 0]
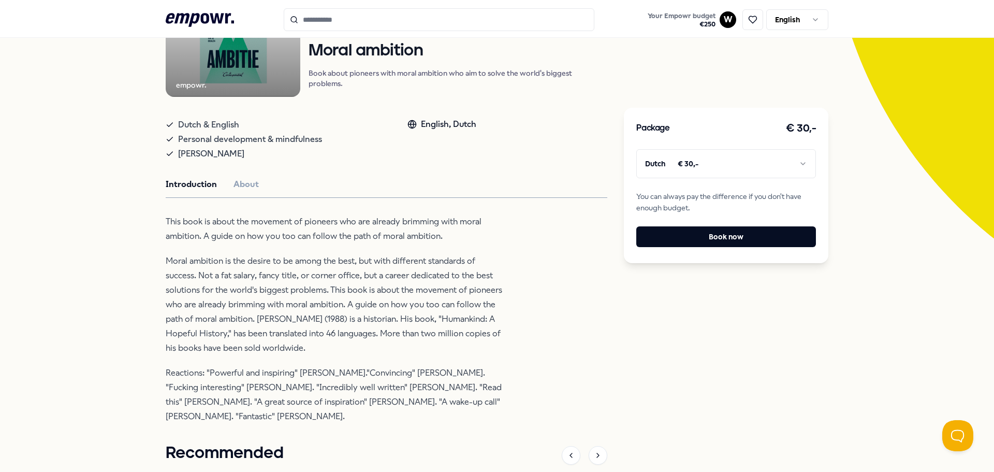
drag, startPoint x: 154, startPoint y: 217, endPoint x: 361, endPoint y: 409, distance: 282.8
click at [361, 409] on div "Back empowr. Books Moral ambition Book about pioneers with moral ambition who a…" at bounding box center [497, 314] width 994 height 807
click at [335, 355] on div "This book is about the movement of pioneers who are already brimming with moral…" at bounding box center [334, 318] width 336 height 209
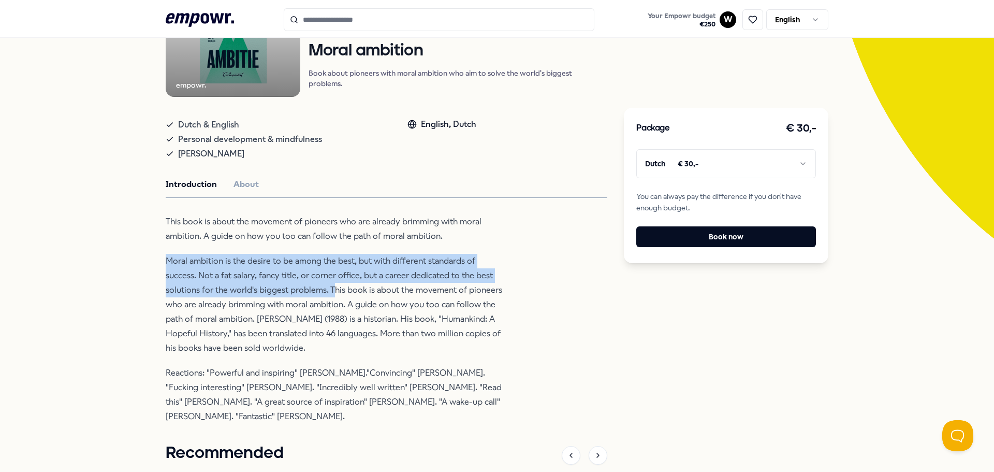
drag, startPoint x: 162, startPoint y: 258, endPoint x: 328, endPoint y: 291, distance: 169.5
click at [328, 291] on p "Moral ambition is the desire to be among the best, but with different standards…" at bounding box center [334, 304] width 336 height 101
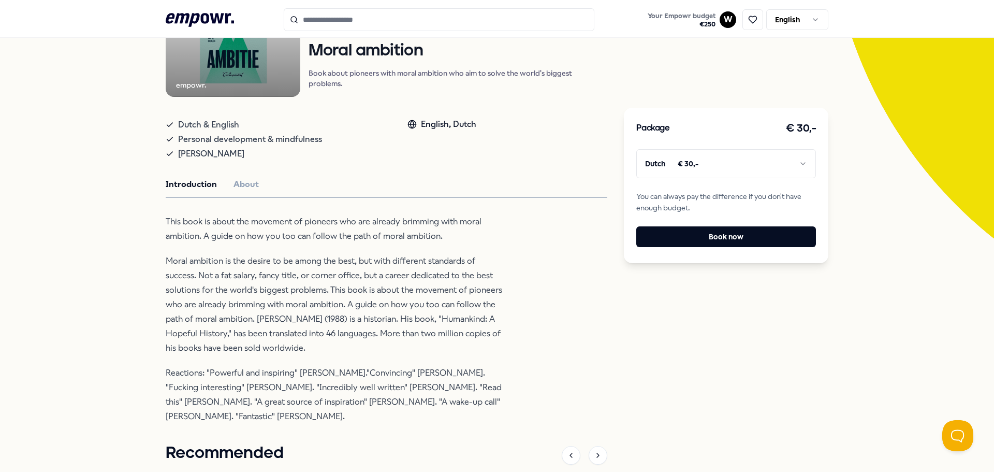
click at [370, 300] on p "Moral ambition is the desire to be among the best, but with different standards…" at bounding box center [334, 304] width 336 height 101
